Goal: Find specific page/section: Find specific page/section

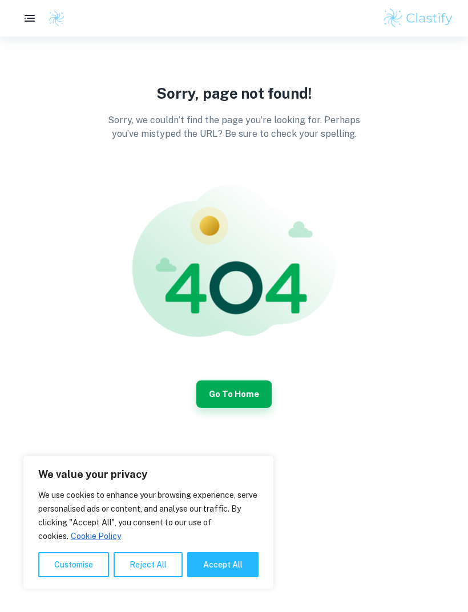
scroll to position [36, 0]
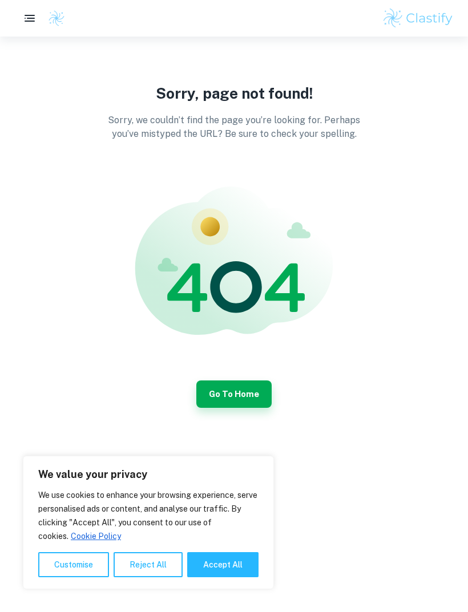
scroll to position [36, 0]
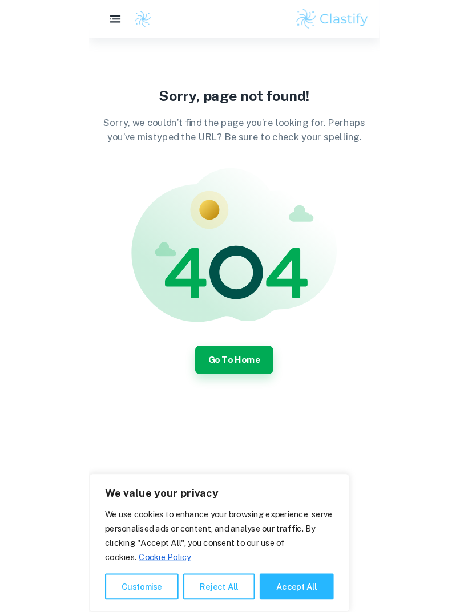
scroll to position [36, 0]
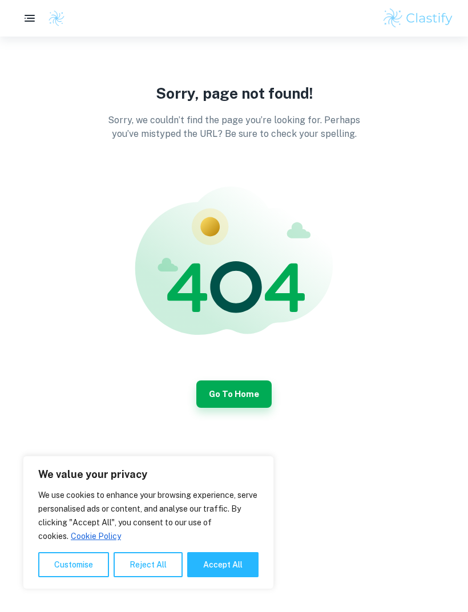
click at [232, 570] on button "Accept All" at bounding box center [222, 564] width 71 height 25
checkbox input "true"
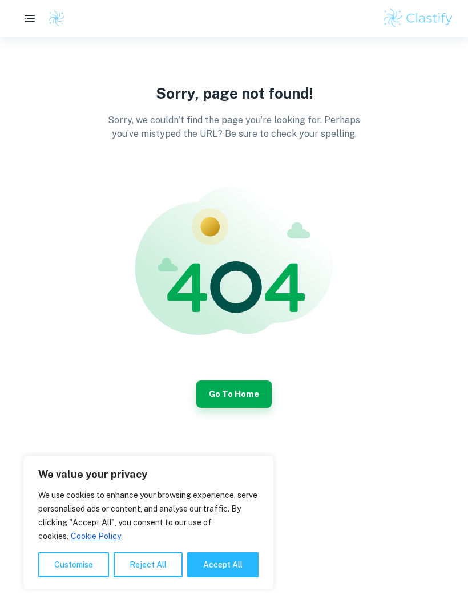
checkbox input "true"
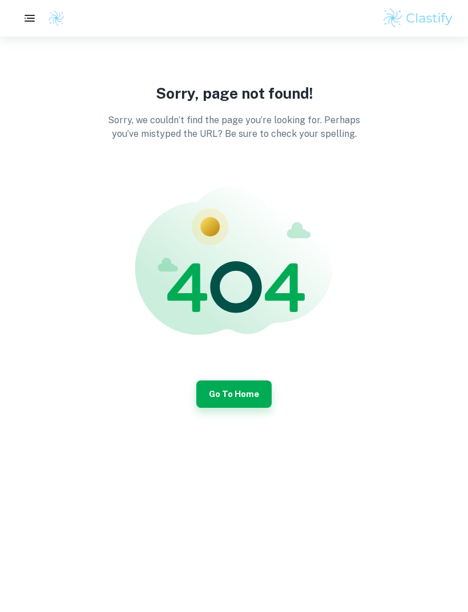
scroll to position [36, 0]
